Goal: Task Accomplishment & Management: Manage account settings

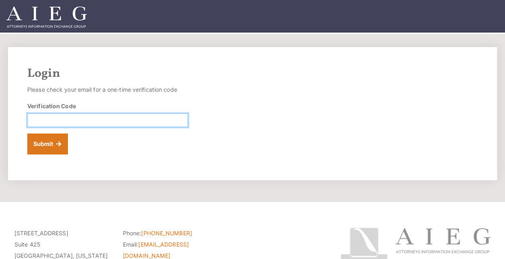
click at [148, 123] on input "Verification Code" at bounding box center [107, 120] width 161 height 14
type input "439298"
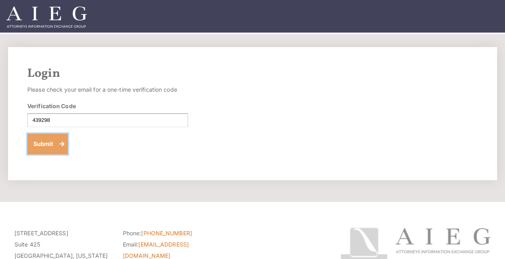
click at [48, 147] on button "Submit" at bounding box center [47, 143] width 41 height 21
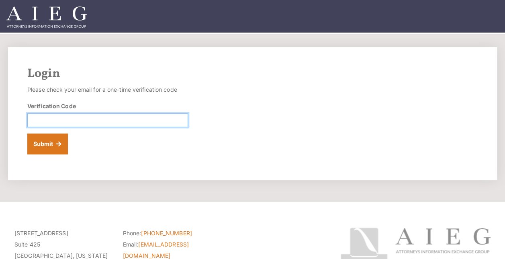
click at [103, 124] on input "Verification Code" at bounding box center [107, 120] width 161 height 14
type input "167582"
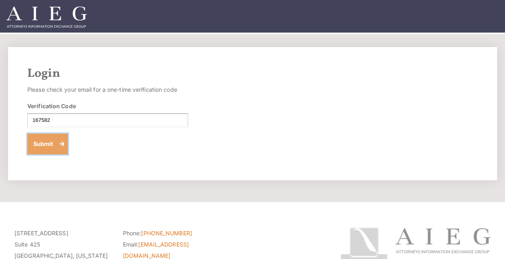
click at [50, 142] on button "Submit" at bounding box center [47, 143] width 41 height 21
